Goal: Task Accomplishment & Management: Manage account settings

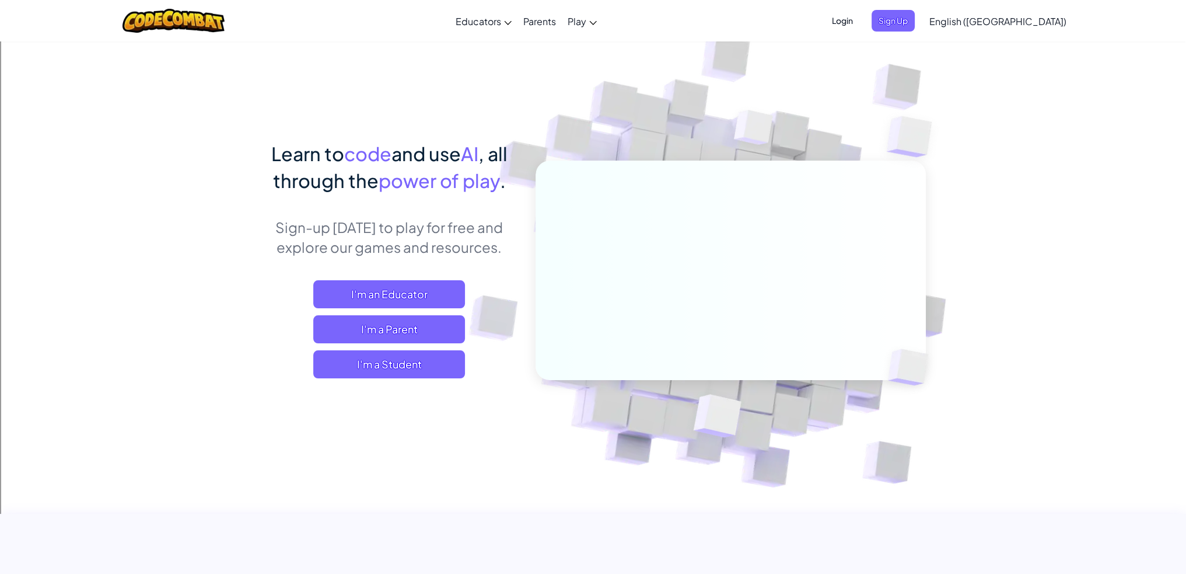
click at [860, 18] on span "Login" at bounding box center [842, 21] width 35 height 22
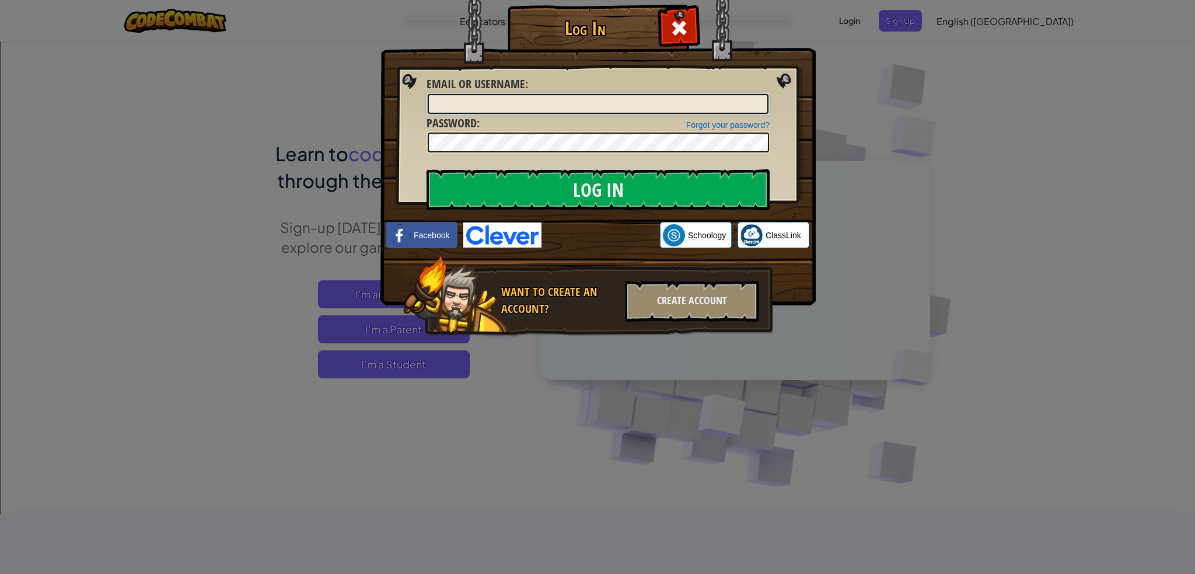
click at [673, 105] on input "Email or Username :" at bounding box center [598, 104] width 341 height 20
type input "AddisonO67"
click at [427, 169] on input "Log In" at bounding box center [598, 189] width 343 height 41
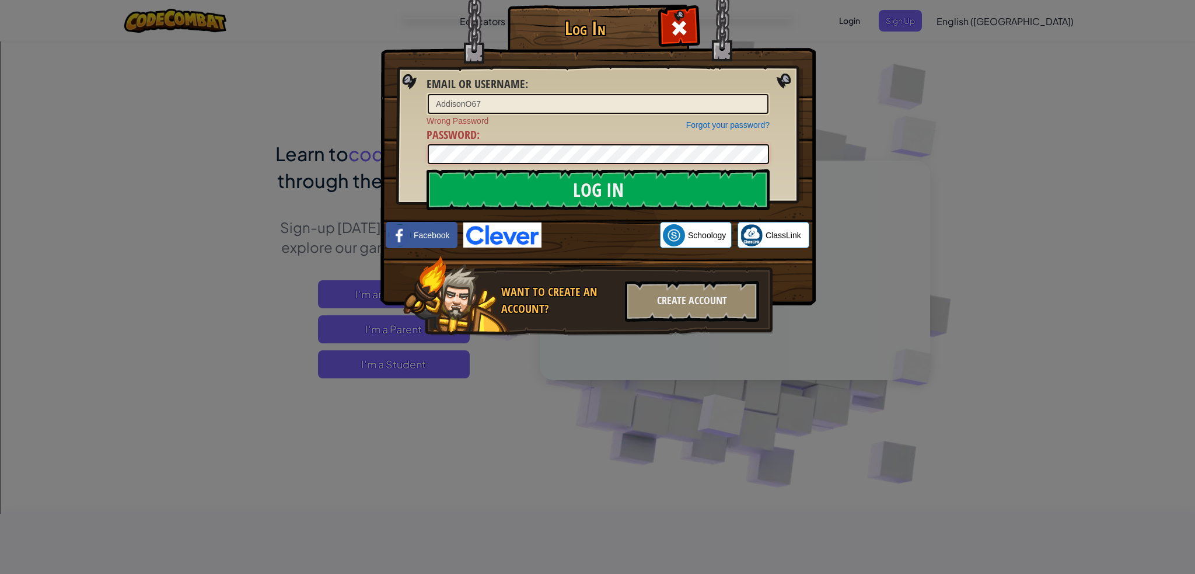
click at [427, 169] on input "Log In" at bounding box center [598, 189] width 343 height 41
click at [626, 163] on div at bounding box center [598, 154] width 343 height 22
click at [614, 180] on input "Log In" at bounding box center [598, 189] width 343 height 41
